Goal: Browse casually

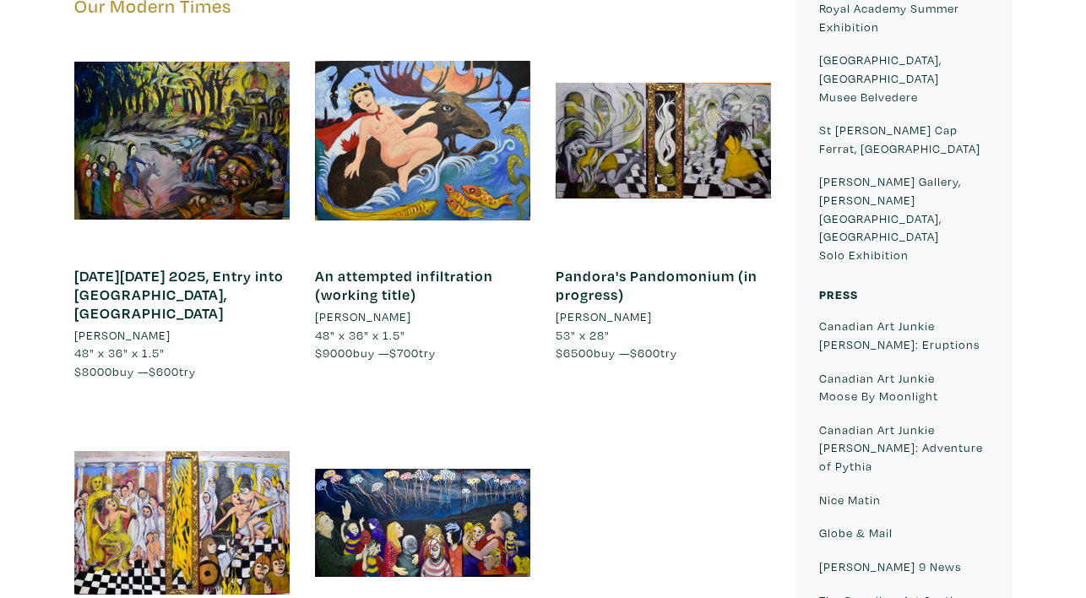
scroll to position [1019, 0]
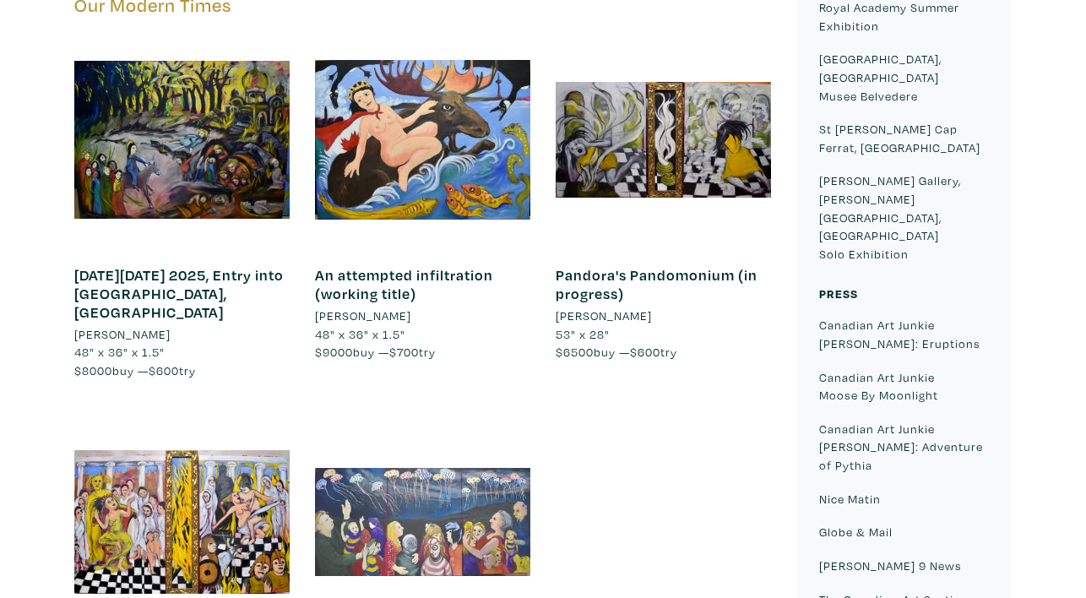
click at [453, 414] on div at bounding box center [422, 521] width 215 height 215
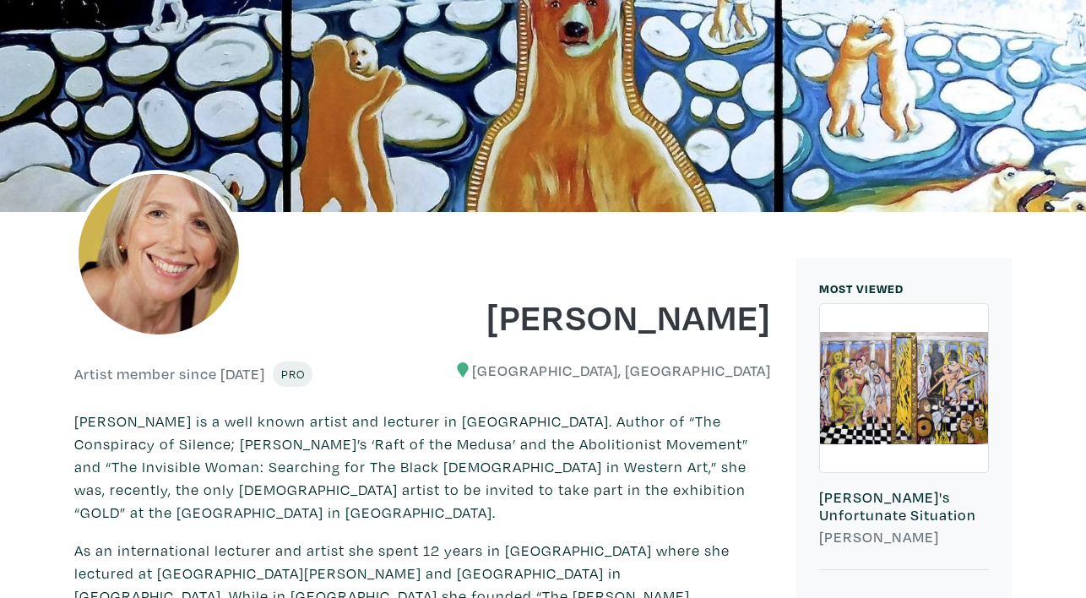
scroll to position [101, 0]
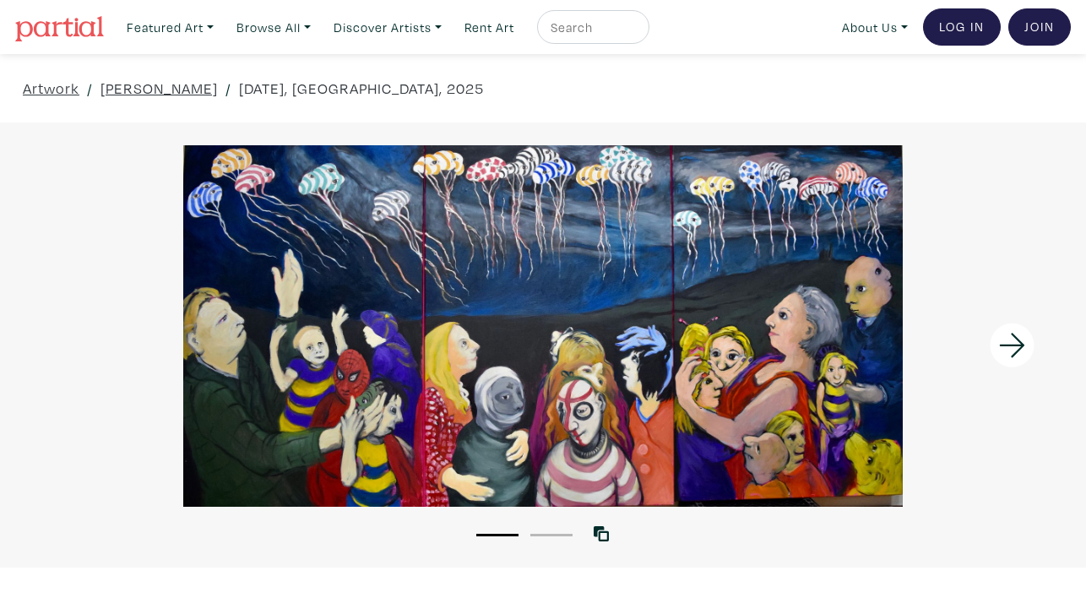
click at [696, 335] on div at bounding box center [543, 326] width 1086 height 362
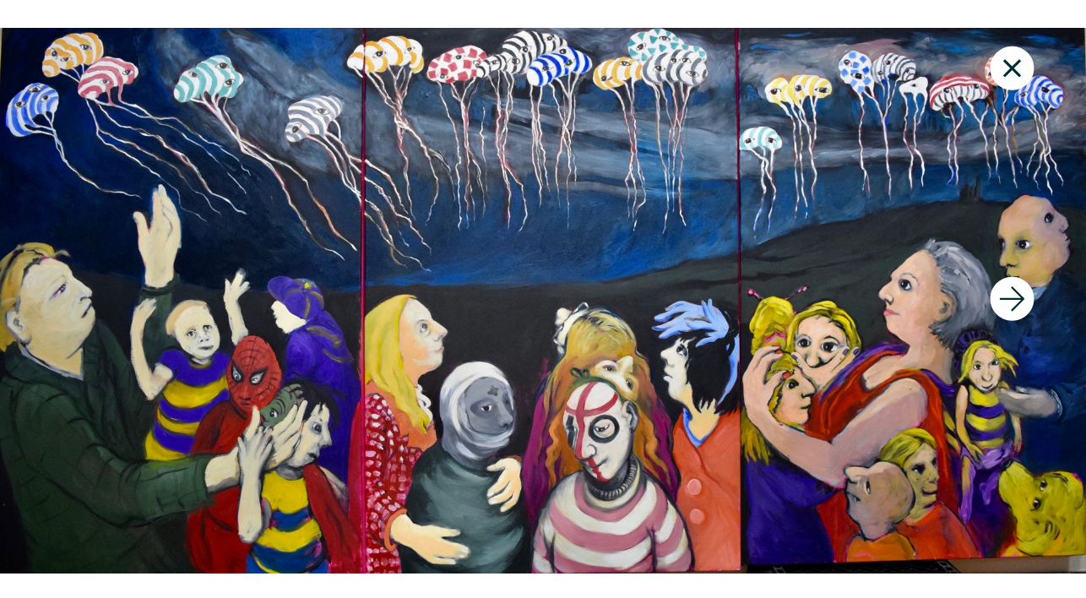
scroll to position [61, 0]
click at [1015, 56] on icon at bounding box center [1012, 69] width 57 height 46
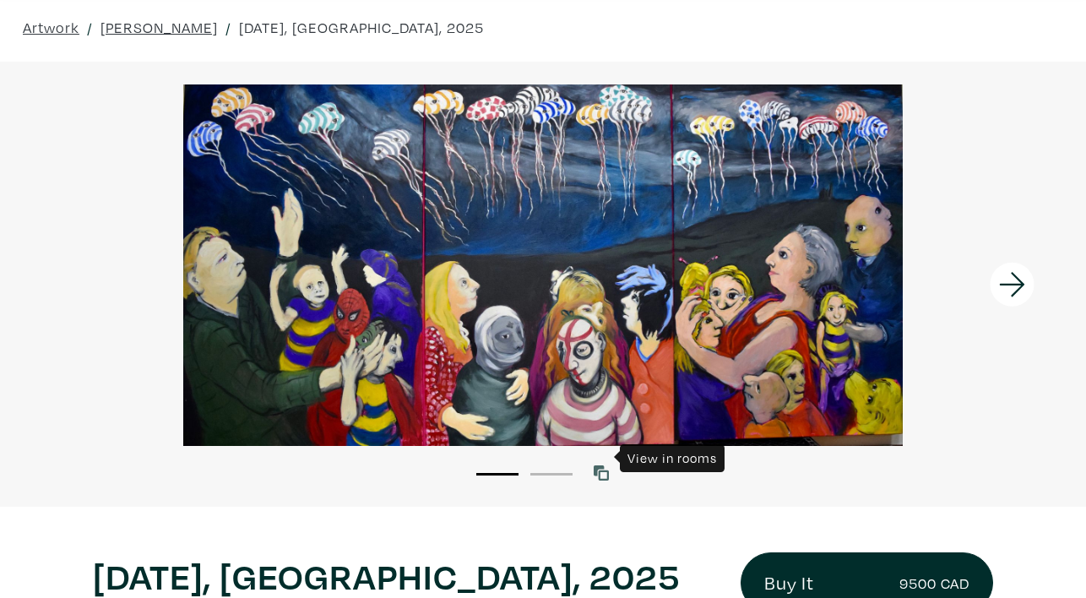
click at [603, 465] on icon at bounding box center [601, 472] width 15 height 15
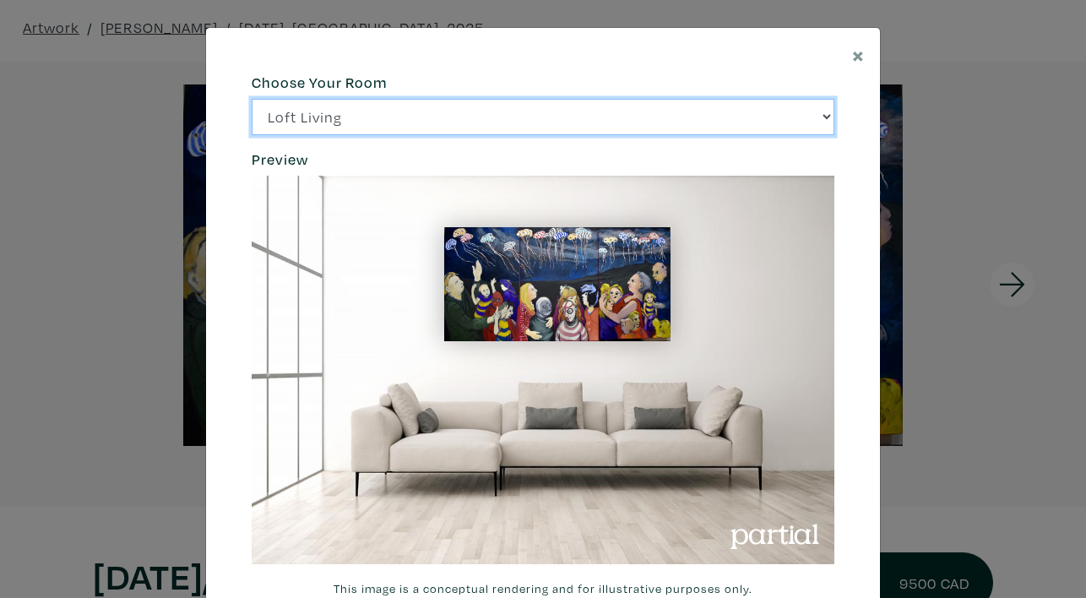
select select "/thumb/phpThumb.php?src=https%3A%2F%2Flabs.partial.gallery%2Fprojects%2Frenderi…"
click option "Bright Bedroom" at bounding box center [0, 0] width 0 height 0
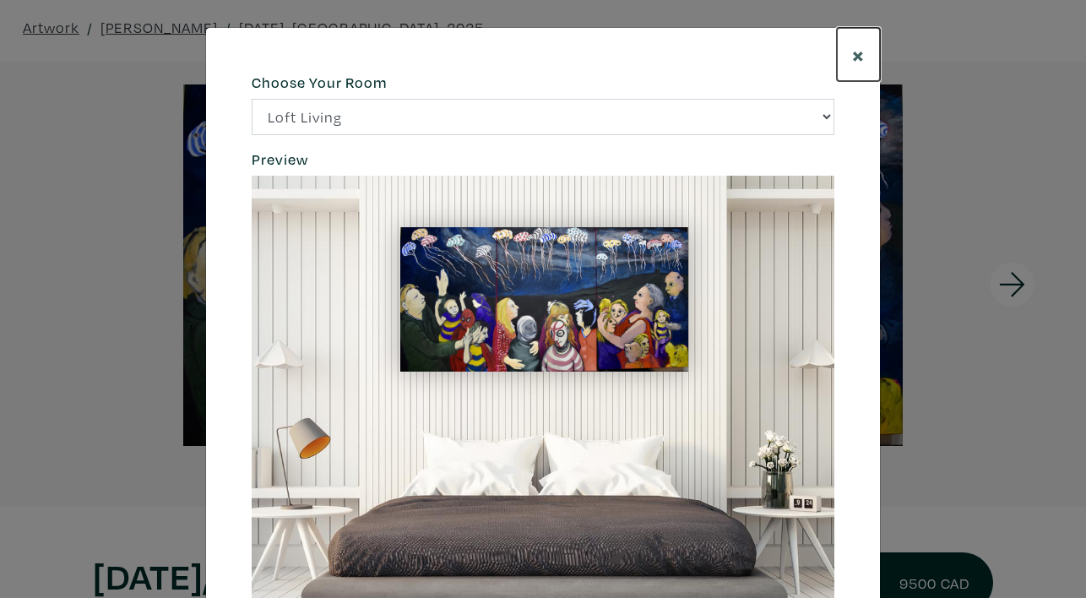
click at [862, 46] on span "×" at bounding box center [858, 55] width 13 height 30
